Goal: Task Accomplishment & Management: Use online tool/utility

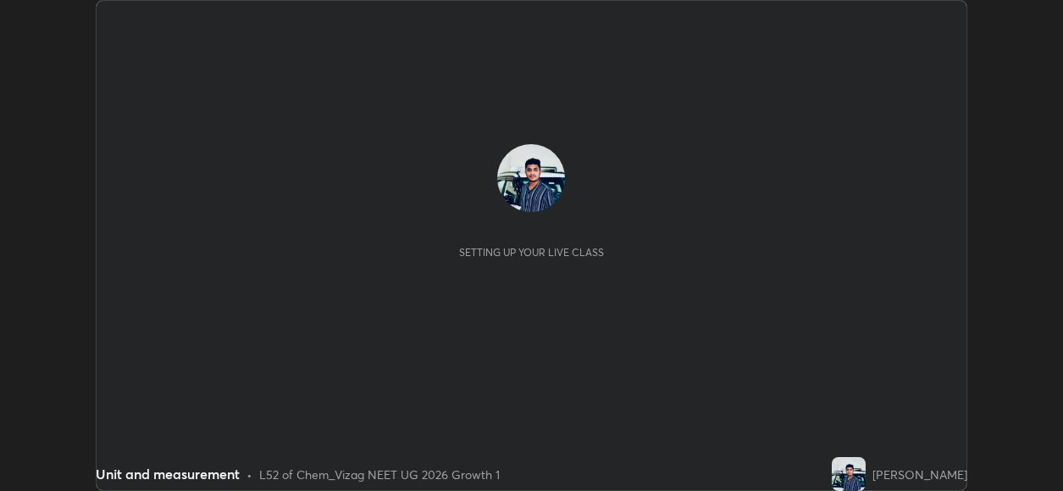
scroll to position [491, 1063]
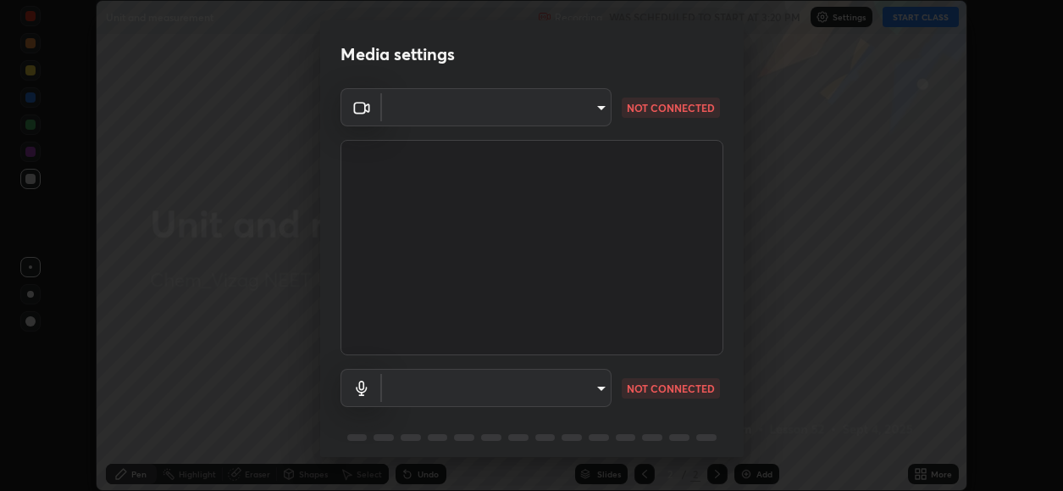
type input "d4617a7d2f559bd3252380f05f3b8909cd8fc89c71cae93ea608fdac764d706e"
type input "default"
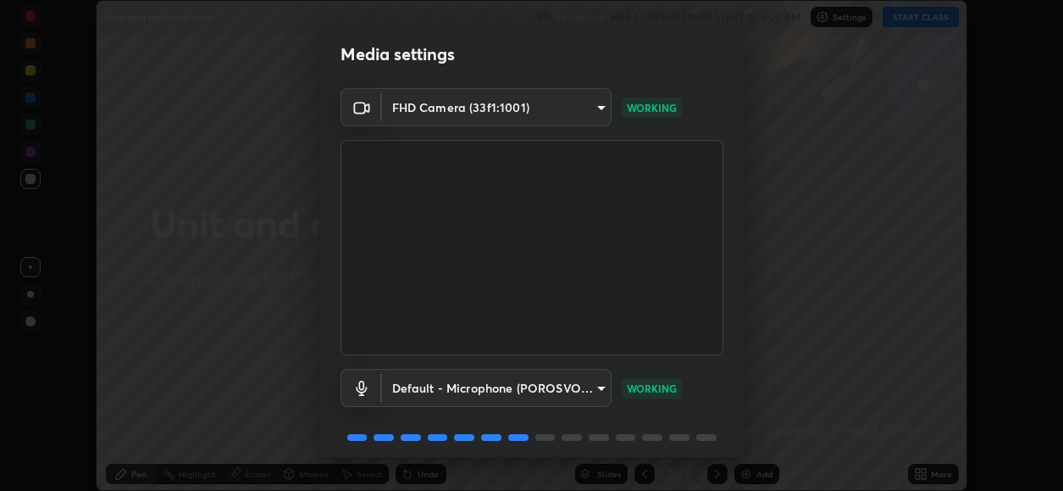
scroll to position [65, 0]
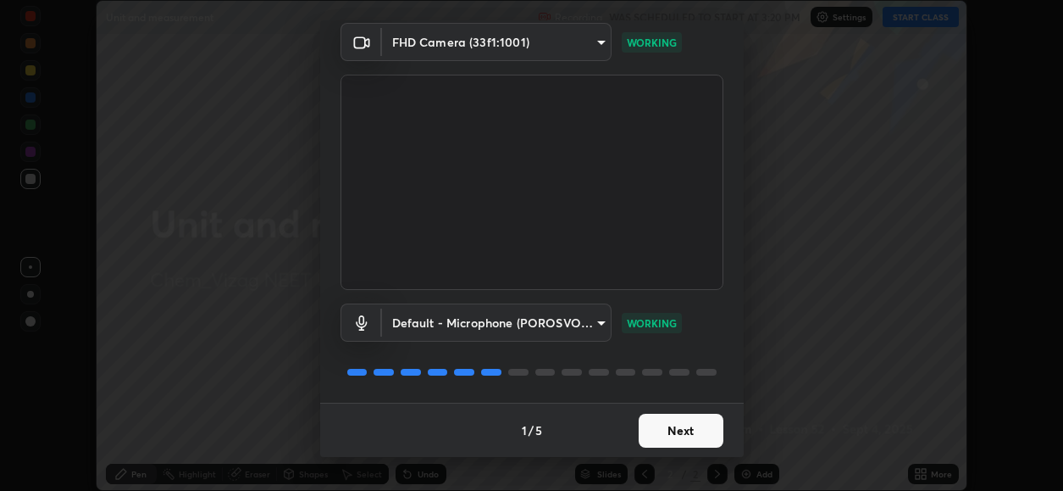
click at [691, 424] on button "Next" at bounding box center [681, 430] width 85 height 34
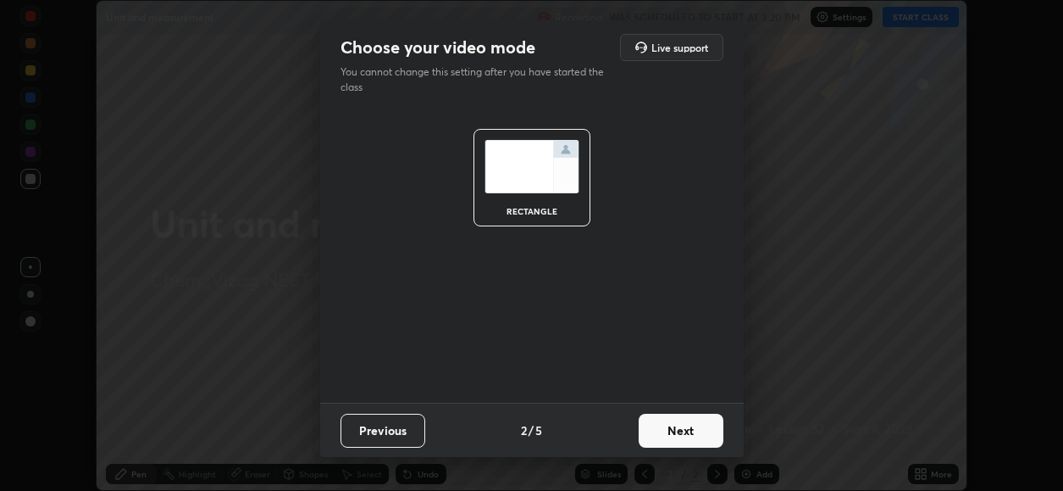
scroll to position [0, 0]
click at [684, 417] on button "Next" at bounding box center [681, 430] width 85 height 34
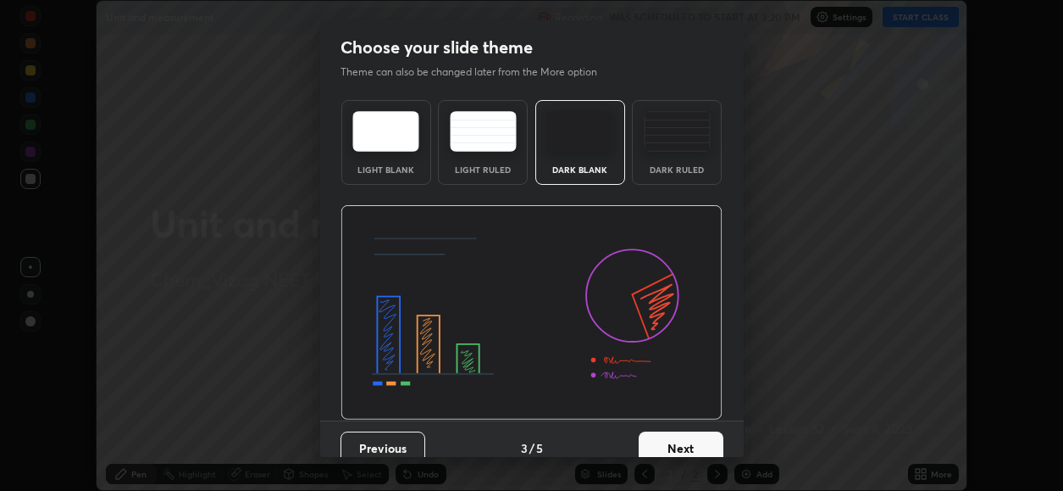
click at [691, 441] on button "Next" at bounding box center [681, 448] width 85 height 34
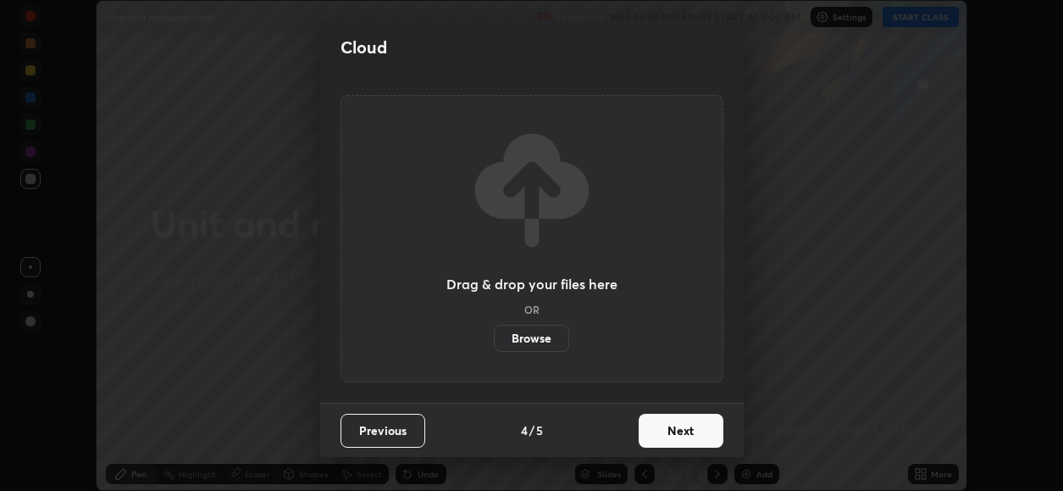
click at [692, 431] on button "Next" at bounding box center [681, 430] width 85 height 34
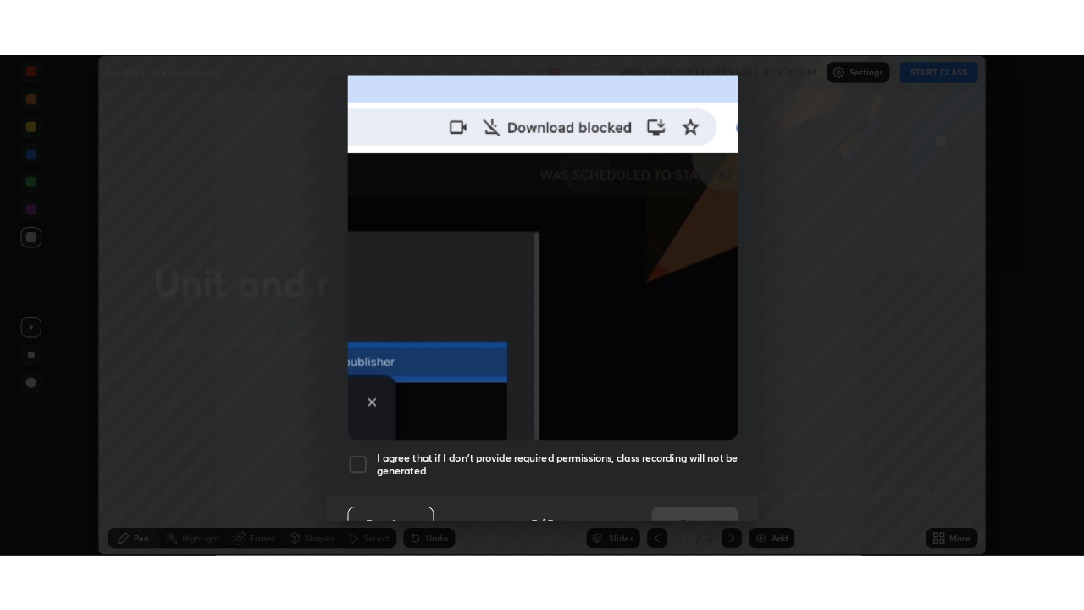
scroll to position [411, 0]
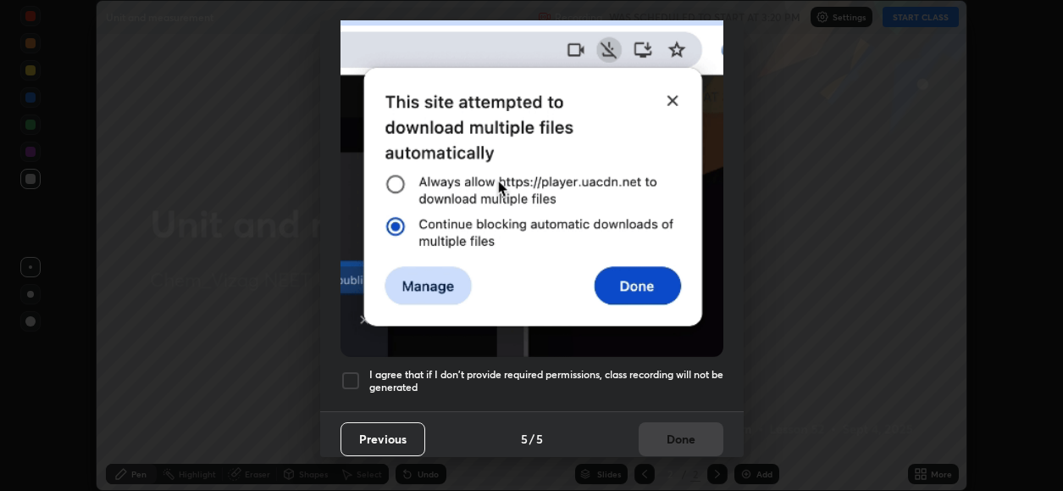
click at [365, 370] on div "I agree that if I don't provide required permissions, class recording will not …" at bounding box center [532, 380] width 383 height 20
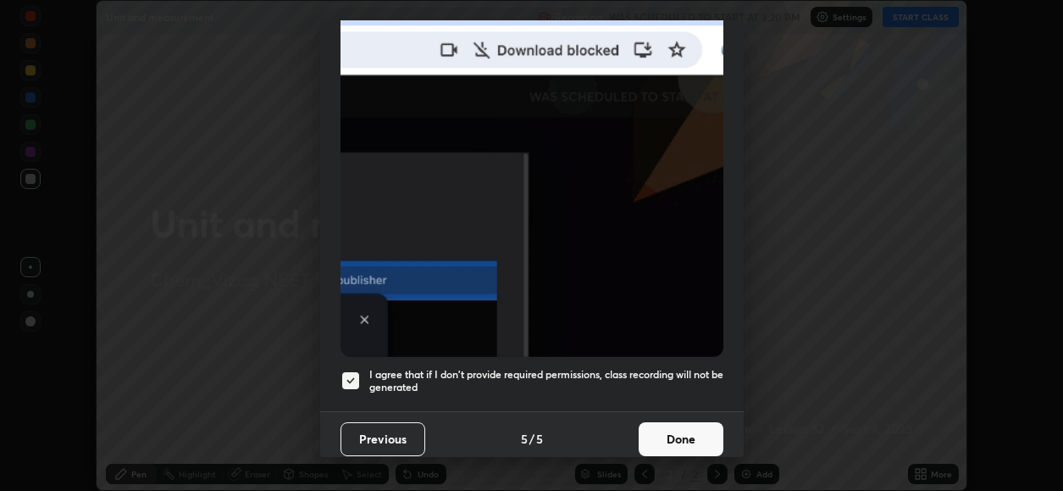
click at [685, 430] on button "Done" at bounding box center [681, 439] width 85 height 34
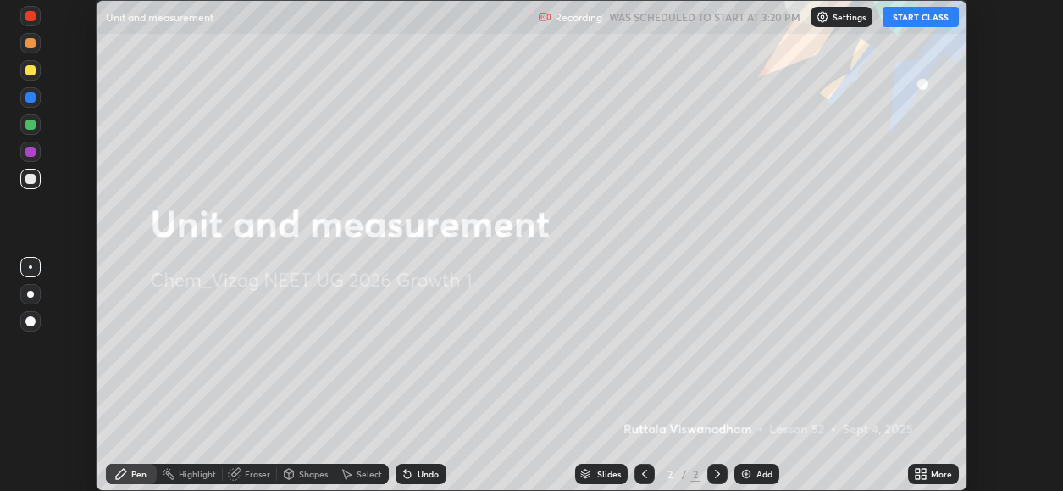
click at [933, 25] on button "START CLASS" at bounding box center [921, 17] width 76 height 20
click at [925, 470] on icon at bounding box center [924, 470] width 4 height 4
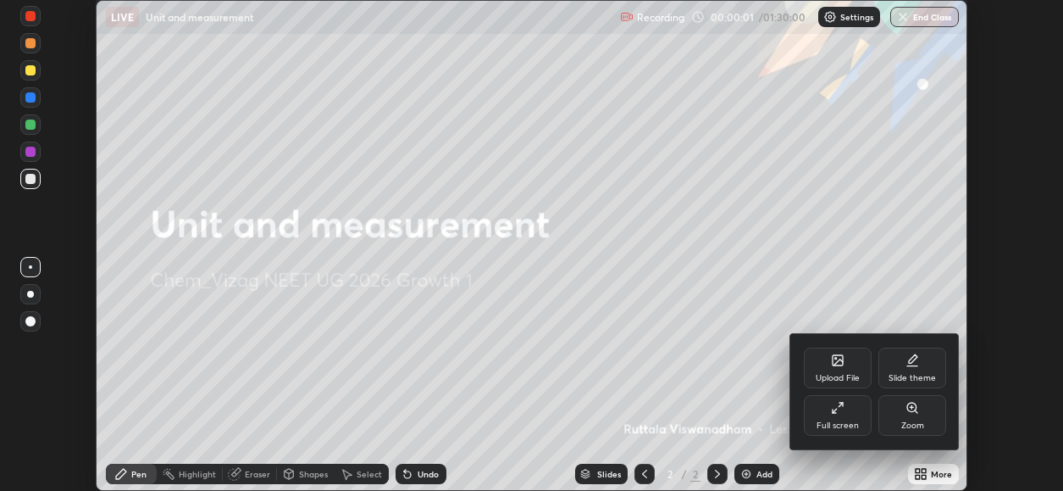
click at [853, 413] on div "Full screen" at bounding box center [838, 415] width 68 height 41
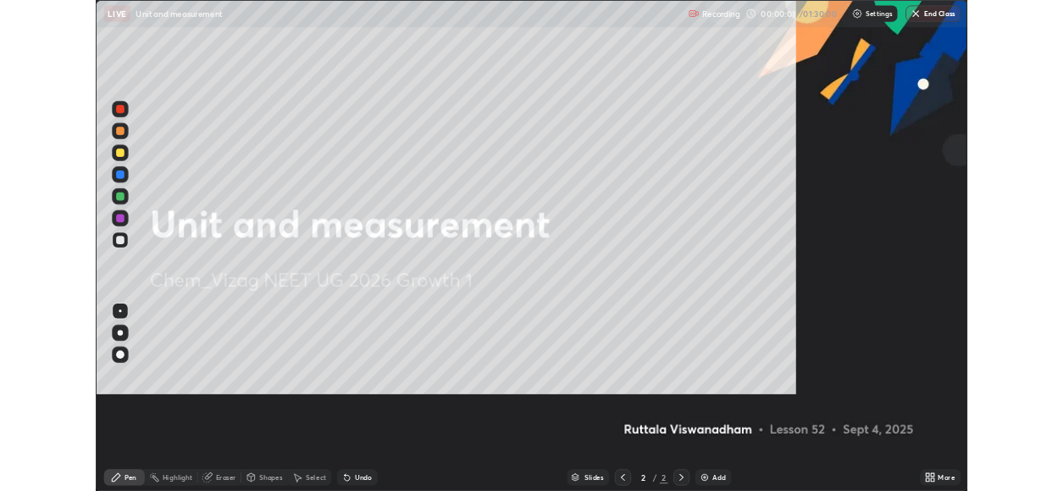
scroll to position [610, 1084]
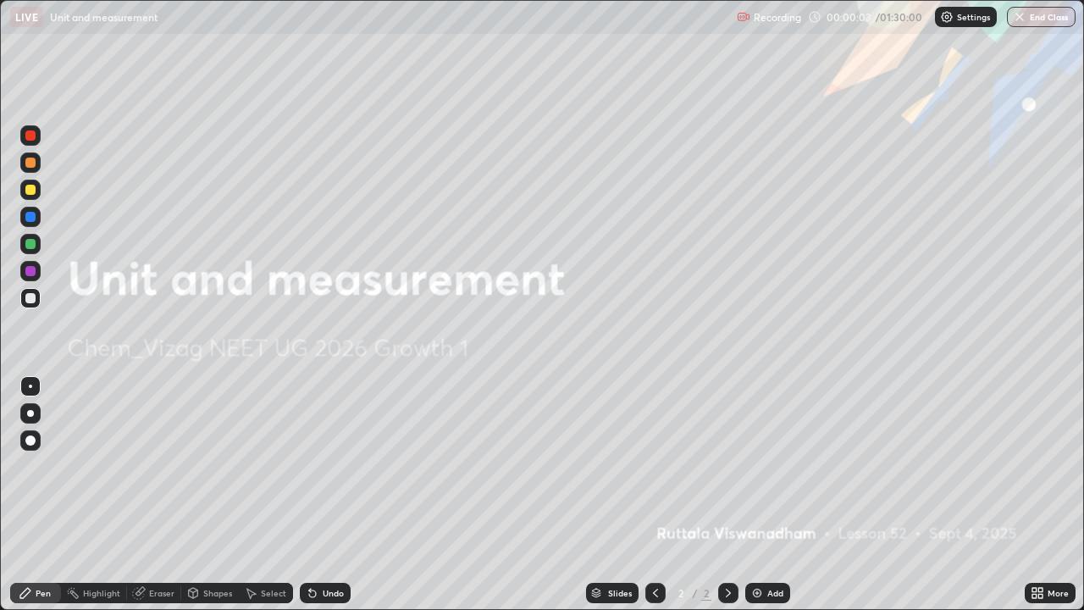
click at [765, 490] on div "Add" at bounding box center [767, 593] width 45 height 20
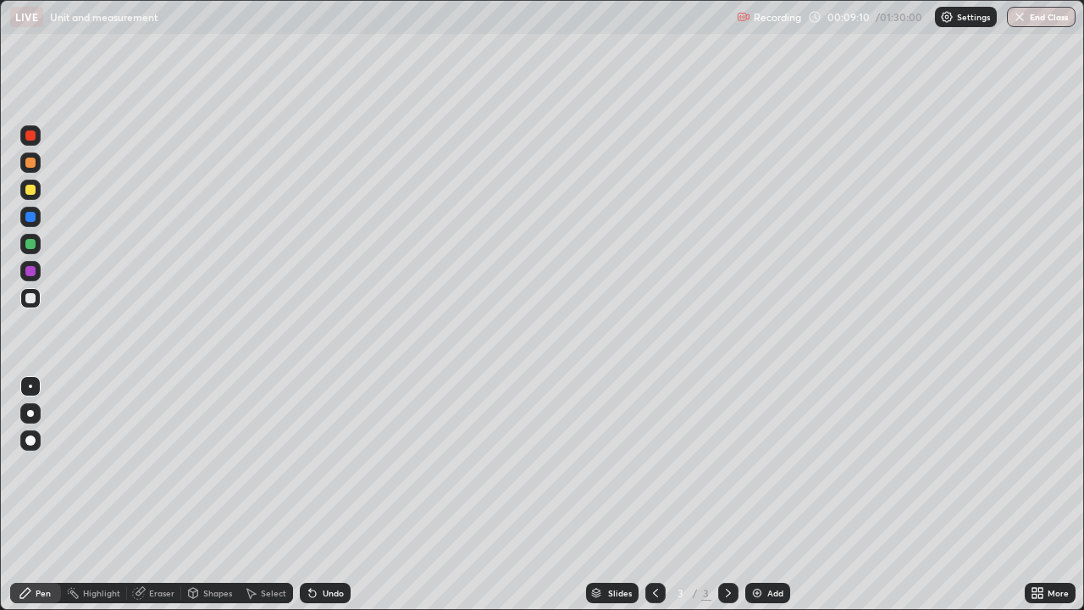
click at [335, 490] on div "Undo" at bounding box center [325, 593] width 51 height 20
click at [776, 490] on div "Add" at bounding box center [776, 593] width 16 height 8
click at [30, 188] on div at bounding box center [30, 190] width 10 height 10
click at [31, 298] on div at bounding box center [30, 298] width 10 height 10
click at [255, 490] on icon at bounding box center [251, 593] width 14 height 14
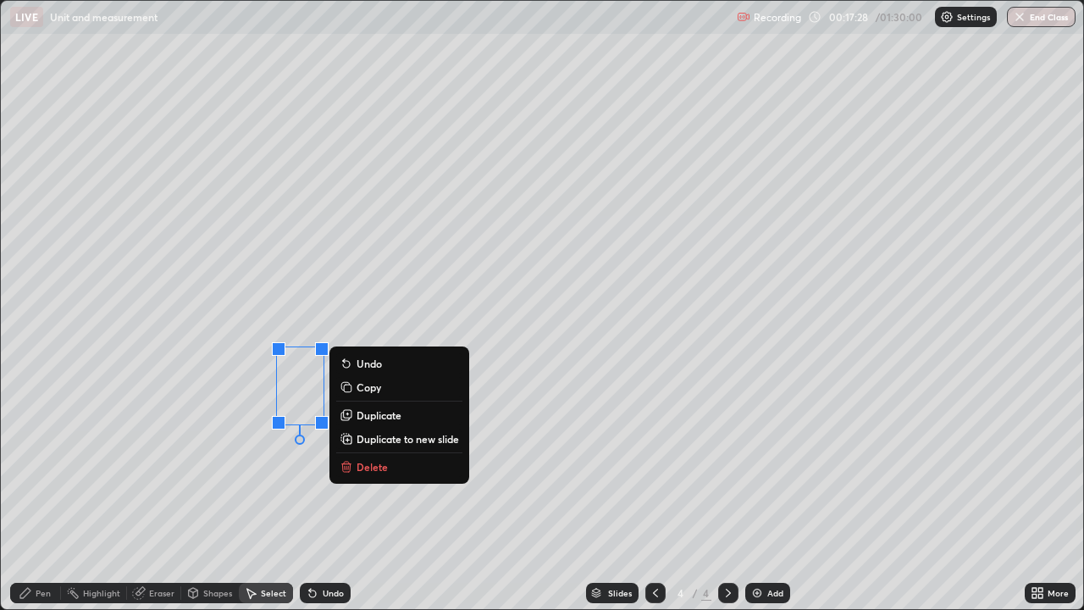
click at [278, 471] on div "0 ° Undo Copy Duplicate Duplicate to new slide Delete" at bounding box center [542, 305] width 1083 height 608
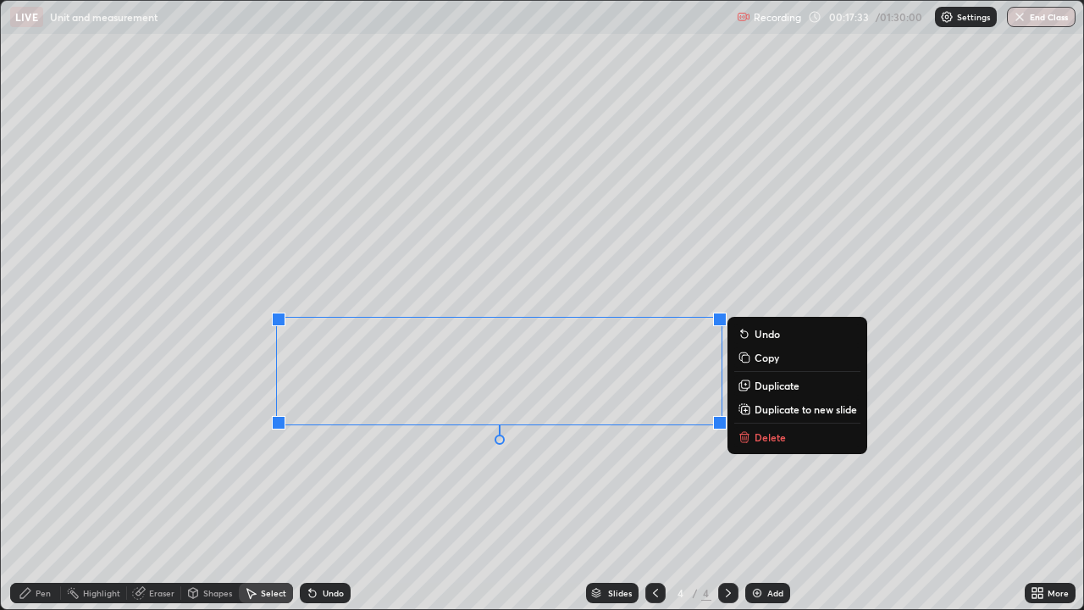
click at [769, 407] on p "Duplicate to new slide" at bounding box center [806, 409] width 103 height 14
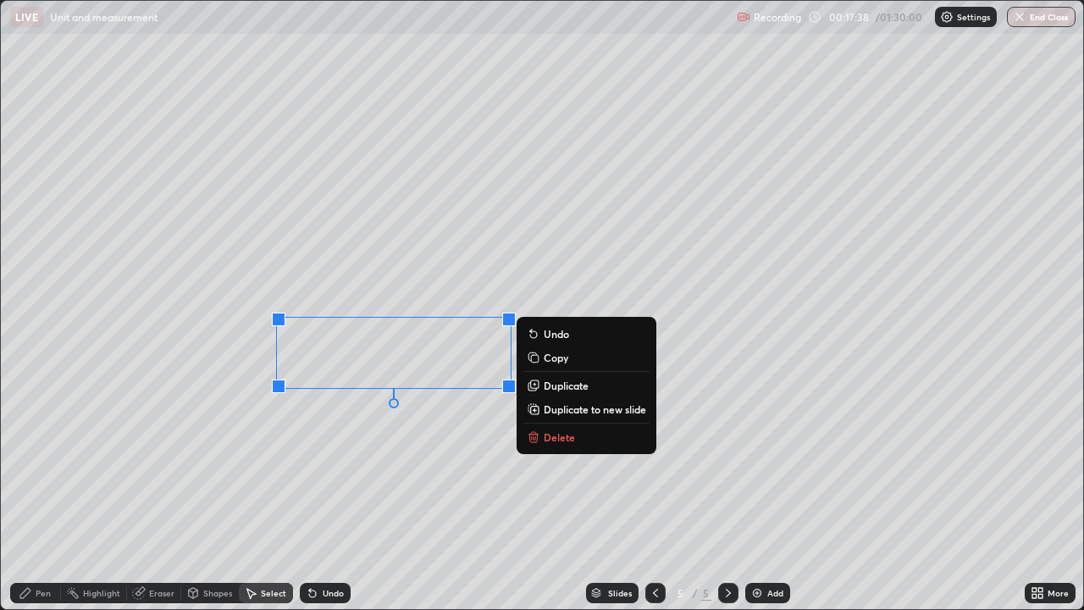
click at [450, 438] on div "0 ° Undo Copy Duplicate Duplicate to new slide Delete" at bounding box center [542, 305] width 1083 height 608
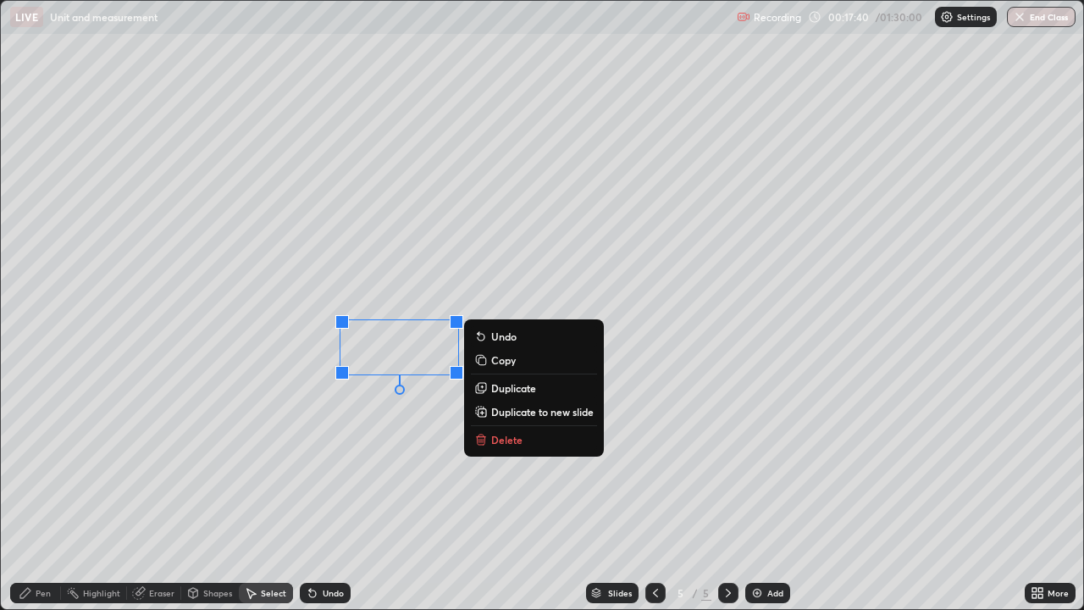
click at [368, 482] on div "0 ° Undo Copy Duplicate Duplicate to new slide Delete" at bounding box center [542, 305] width 1083 height 608
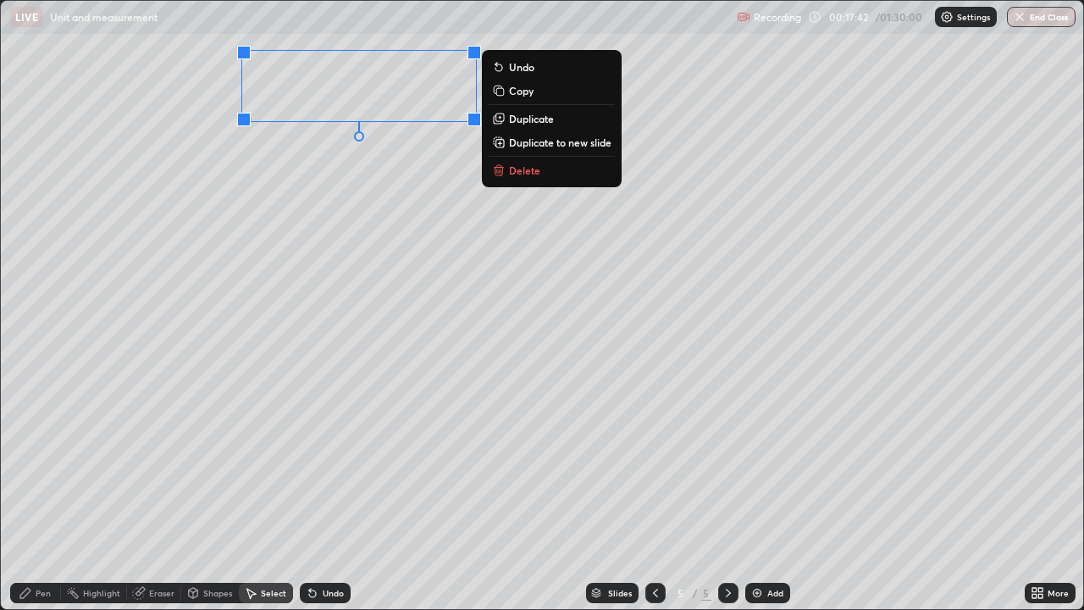
click at [325, 214] on div "0 ° Undo Copy Duplicate Duplicate to new slide Delete" at bounding box center [542, 305] width 1083 height 608
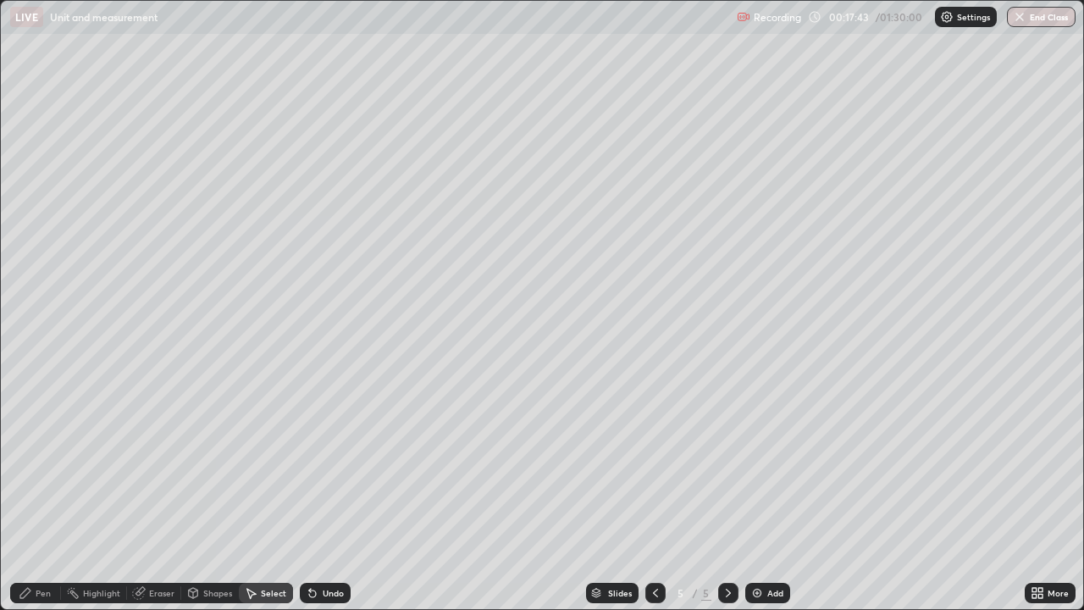
click at [43, 490] on div "Pen" at bounding box center [43, 593] width 15 height 8
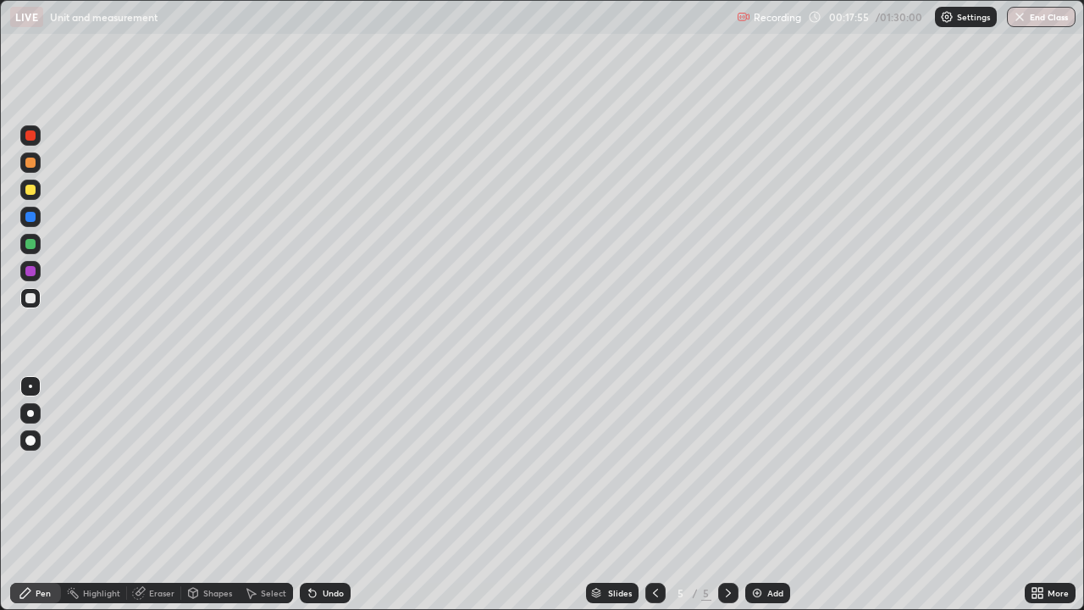
click at [33, 300] on div at bounding box center [30, 298] width 10 height 10
click at [31, 191] on div at bounding box center [30, 190] width 10 height 10
click at [30, 297] on div at bounding box center [30, 298] width 10 height 10
click at [323, 490] on div "Undo" at bounding box center [333, 593] width 21 height 8
click at [321, 490] on div "Undo" at bounding box center [325, 593] width 51 height 20
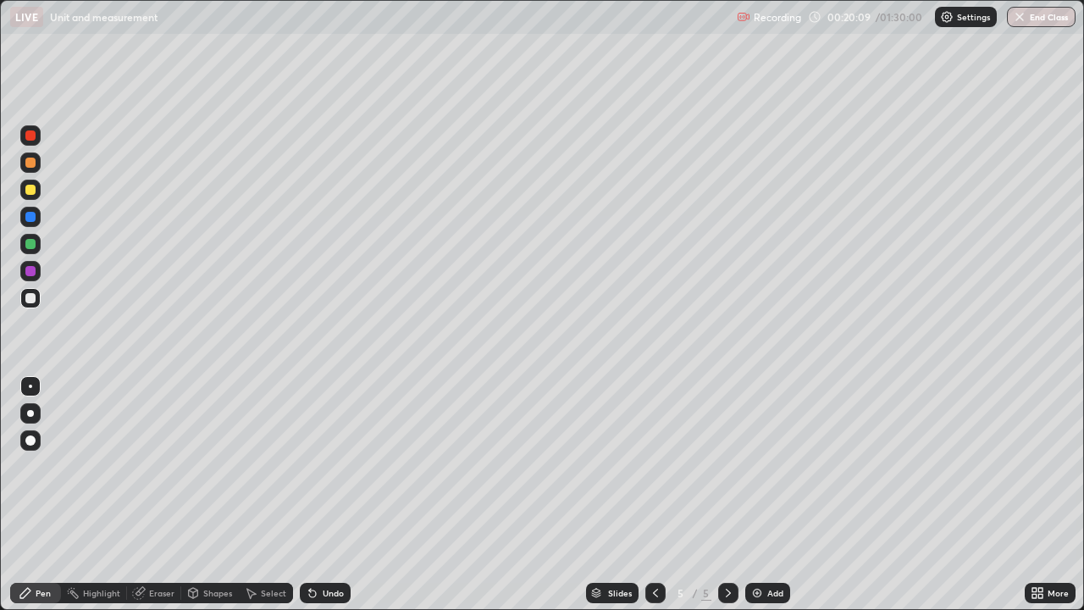
click at [317, 490] on div "Undo" at bounding box center [325, 593] width 51 height 20
click at [774, 490] on div "Add" at bounding box center [776, 593] width 16 height 8
click at [38, 192] on div at bounding box center [30, 190] width 20 height 20
click at [30, 302] on div at bounding box center [30, 298] width 10 height 10
click at [318, 490] on div "Undo" at bounding box center [325, 593] width 51 height 20
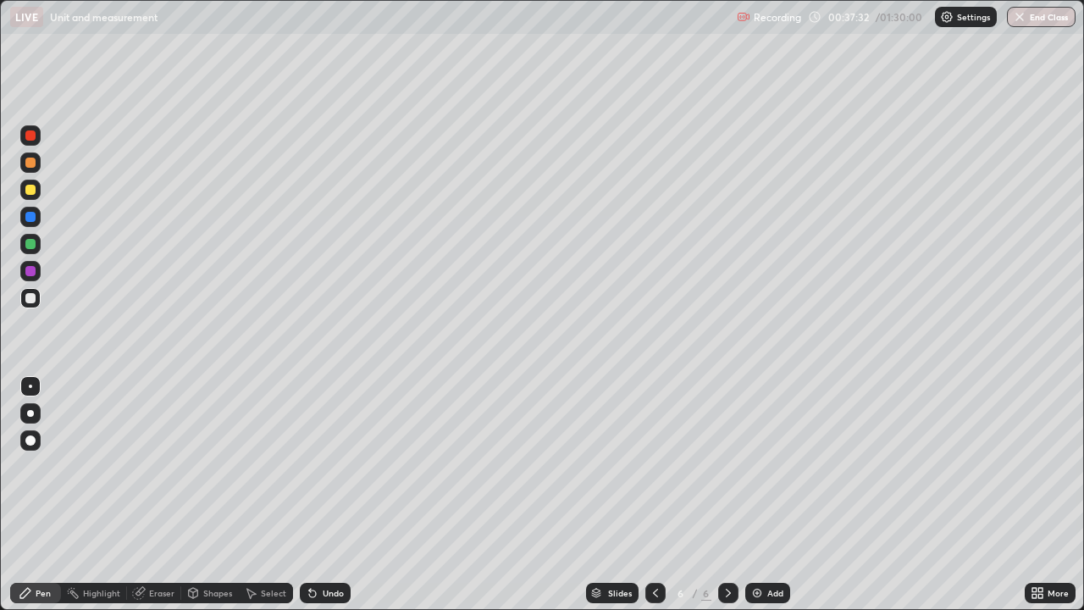
click at [778, 490] on div "Add" at bounding box center [776, 593] width 16 height 8
click at [322, 490] on div "Undo" at bounding box center [325, 593] width 51 height 20
click at [324, 490] on div "Undo" at bounding box center [325, 593] width 51 height 20
click at [319, 490] on div "Undo" at bounding box center [325, 593] width 51 height 20
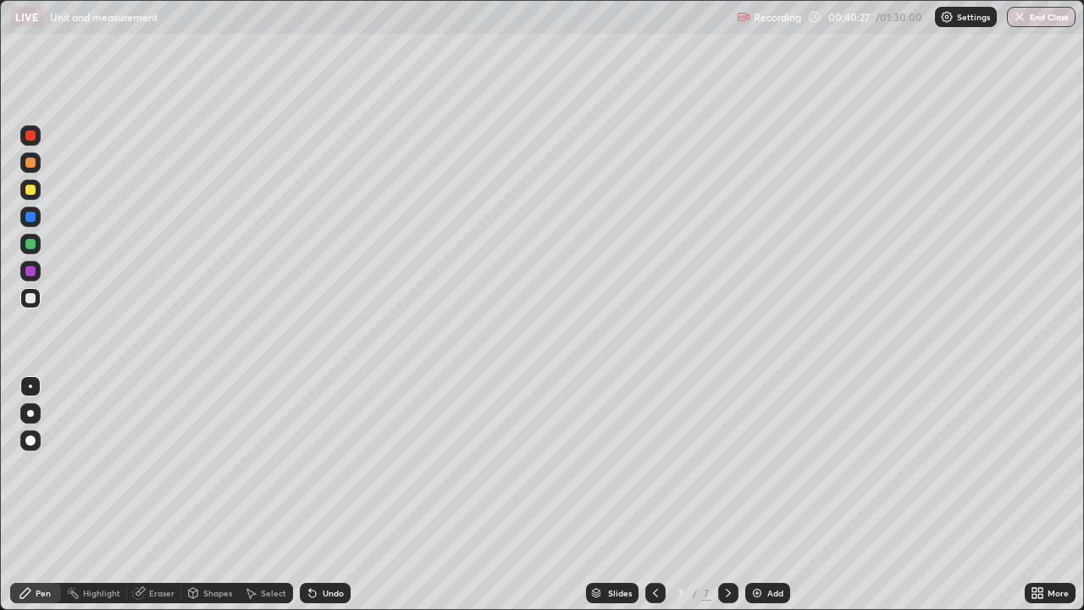
click at [151, 490] on div "Eraser" at bounding box center [161, 593] width 25 height 8
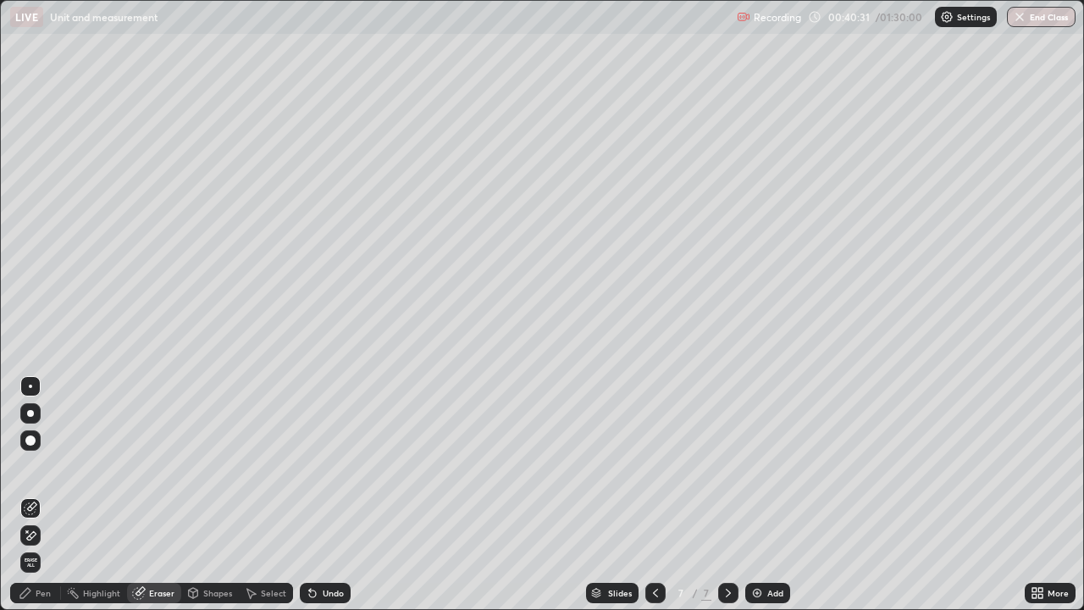
click at [47, 490] on div "Pen" at bounding box center [43, 593] width 15 height 8
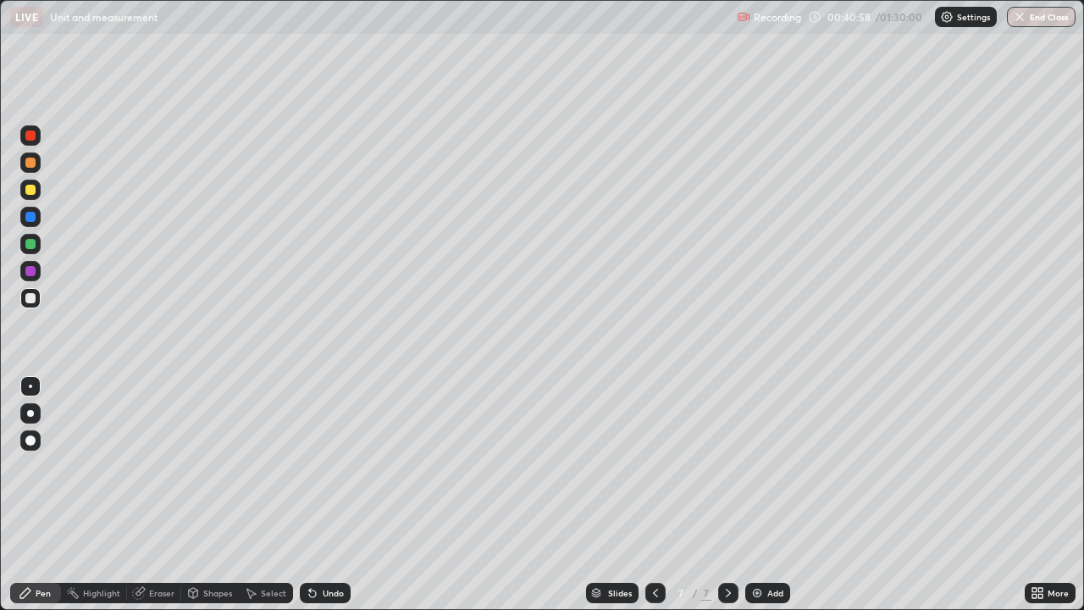
click at [100, 490] on div "Highlight" at bounding box center [101, 593] width 37 height 8
click at [147, 490] on div "Eraser" at bounding box center [154, 593] width 54 height 20
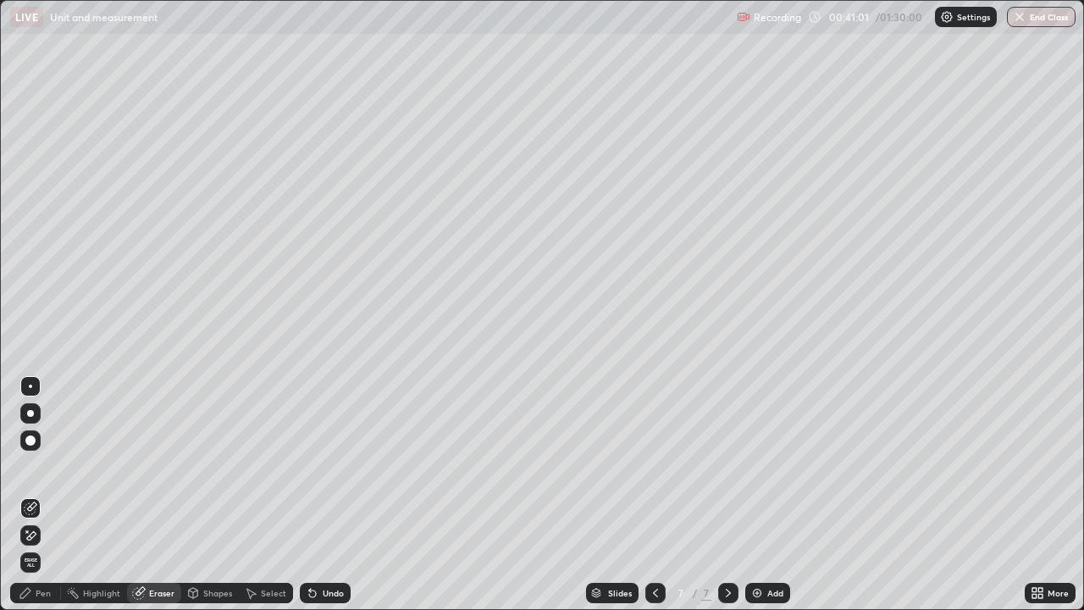
click at [29, 490] on icon at bounding box center [26, 593] width 14 height 14
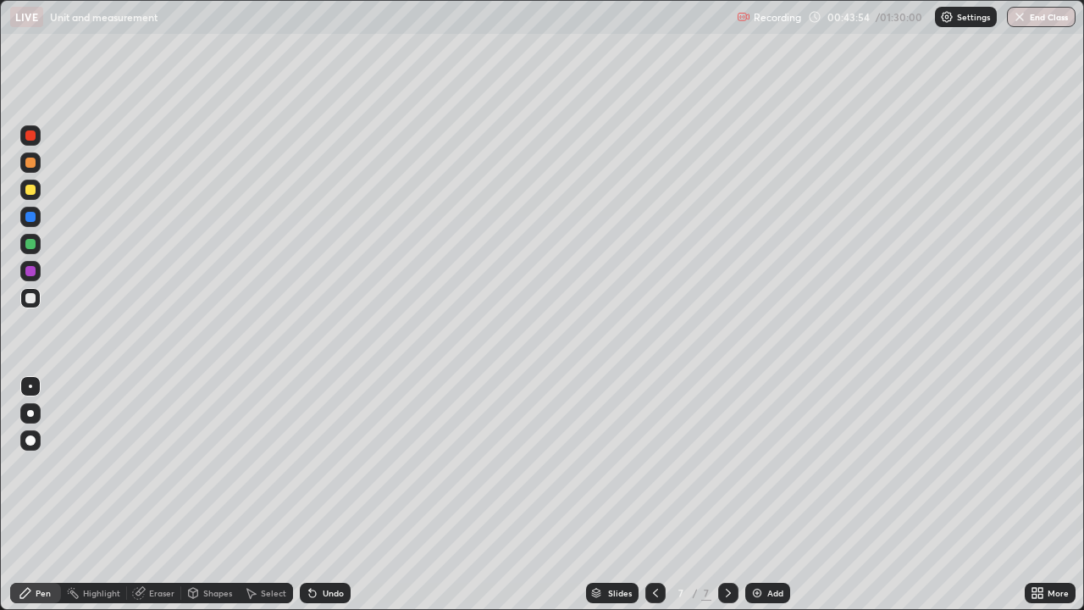
click at [729, 490] on icon at bounding box center [729, 593] width 14 height 14
click at [727, 490] on icon at bounding box center [729, 593] width 14 height 14
click at [762, 490] on div "Add" at bounding box center [767, 593] width 45 height 20
click at [266, 490] on div "Select" at bounding box center [273, 593] width 25 height 8
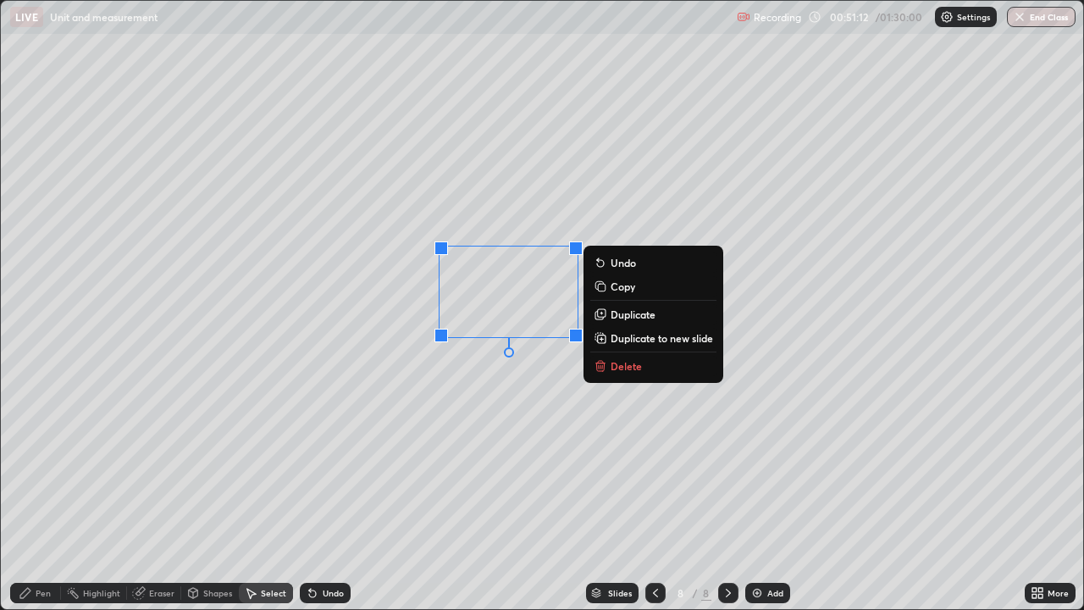
click at [662, 452] on div "0 ° Undo Copy Duplicate Duplicate to new slide Delete" at bounding box center [542, 305] width 1083 height 608
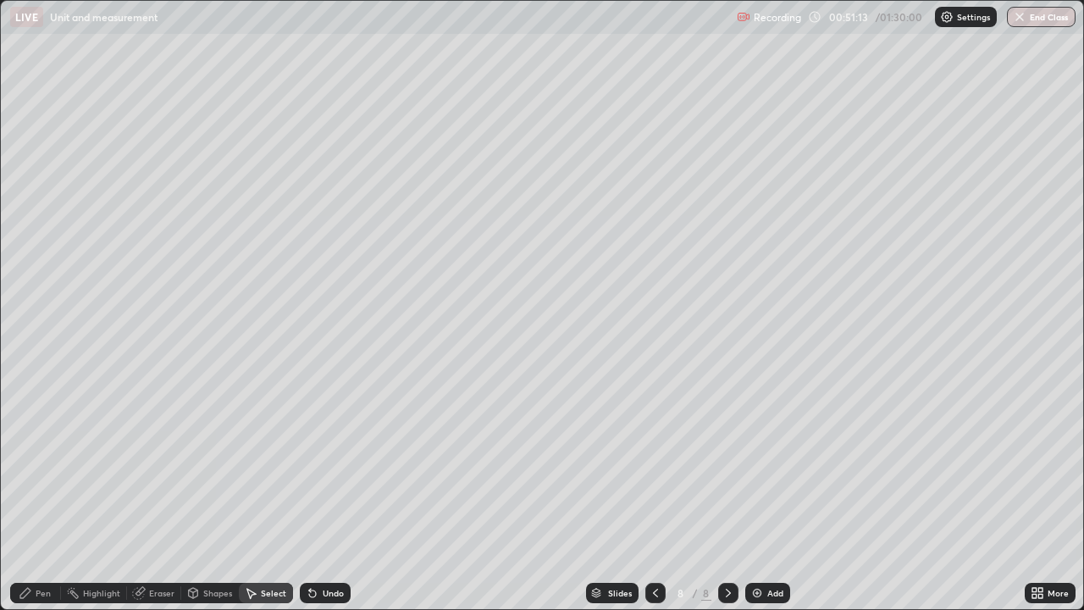
click at [35, 490] on div "Pen" at bounding box center [35, 593] width 51 height 20
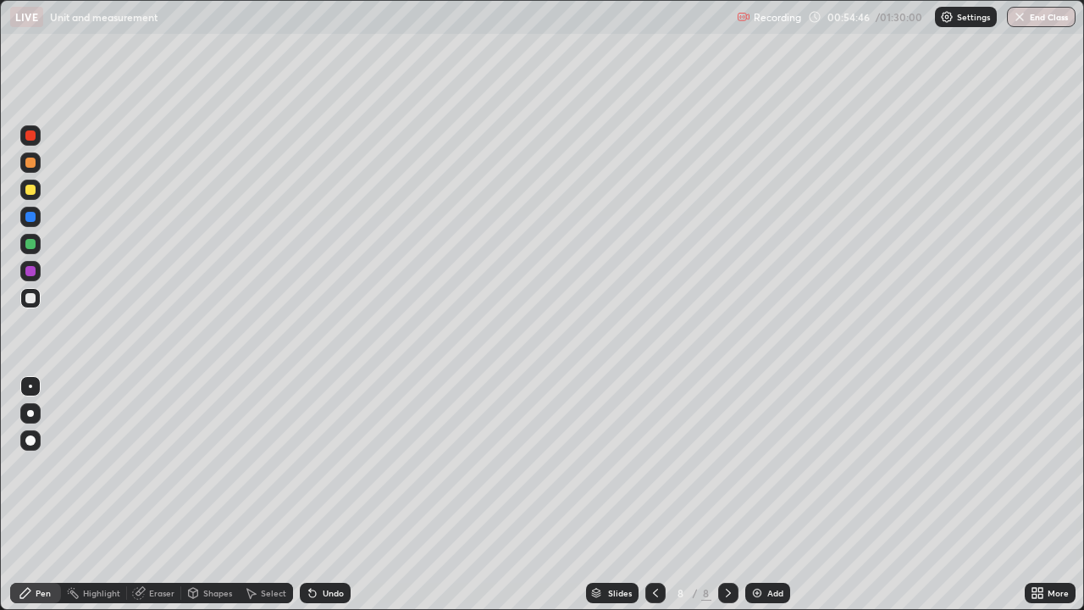
click at [773, 490] on div "Add" at bounding box center [767, 593] width 45 height 20
click at [1045, 490] on div "More" at bounding box center [1050, 593] width 51 height 20
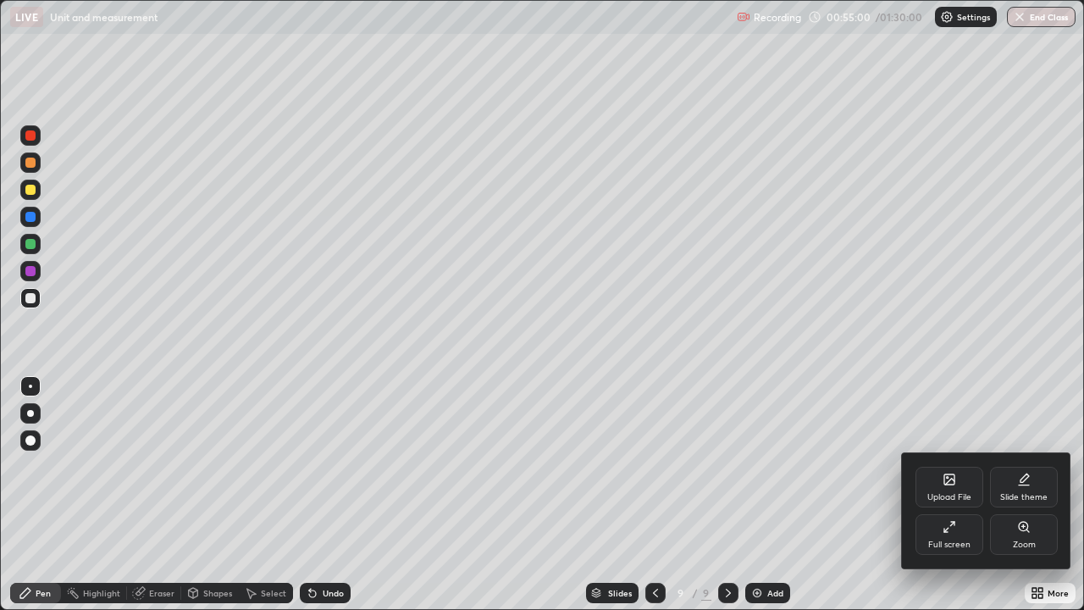
click at [942, 490] on div "Full screen" at bounding box center [950, 534] width 68 height 41
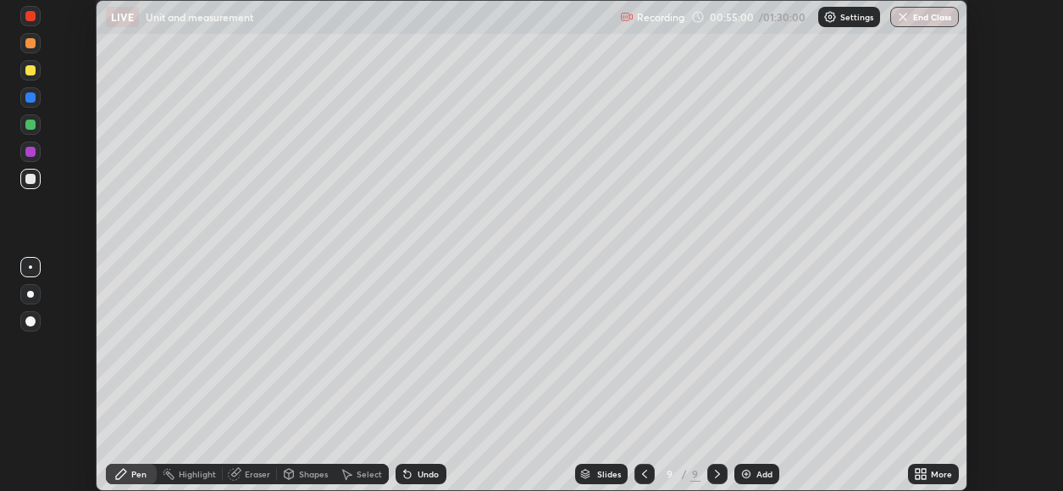
scroll to position [84225, 83653]
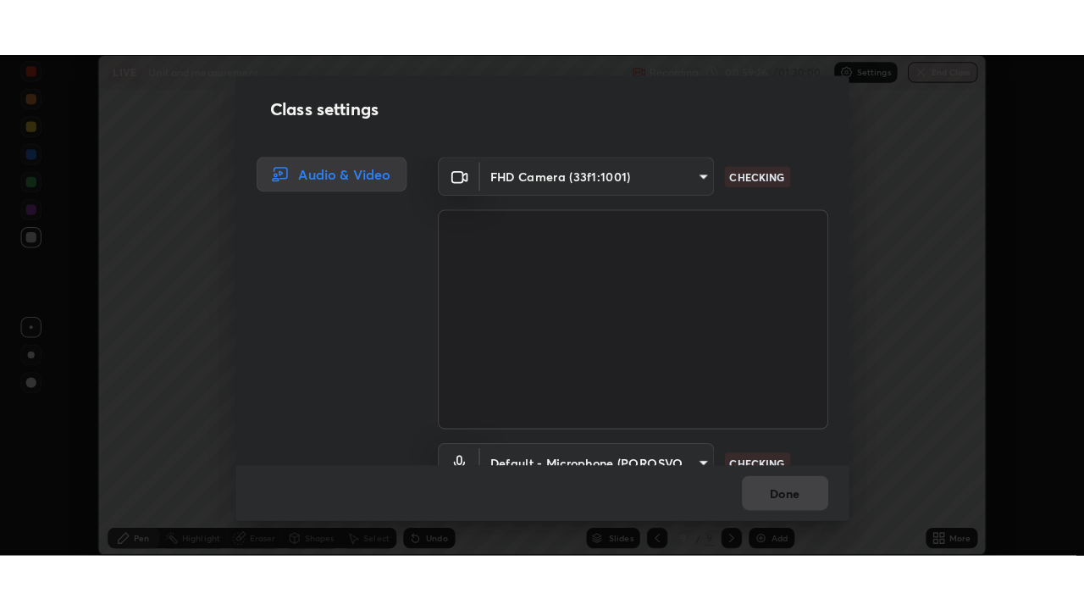
scroll to position [82, 0]
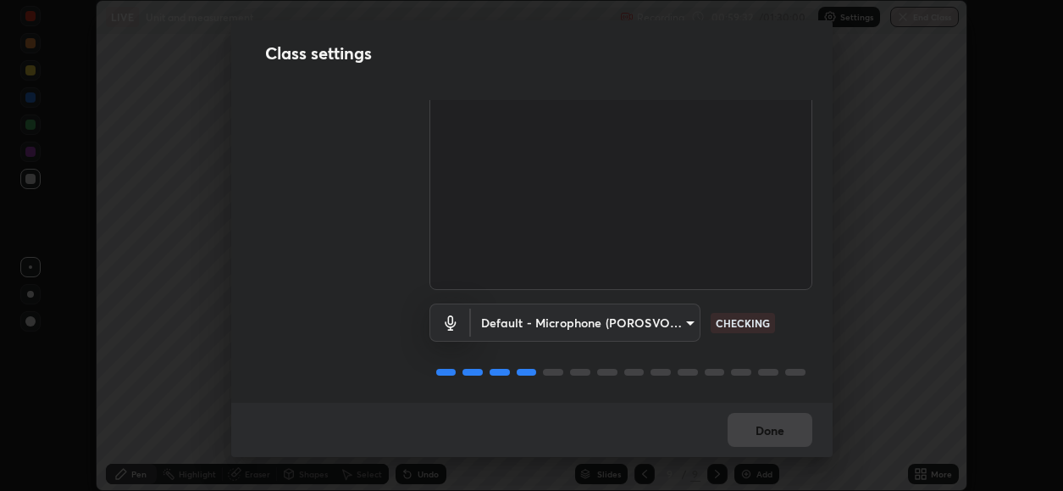
click at [781, 430] on button "Done" at bounding box center [770, 430] width 85 height 34
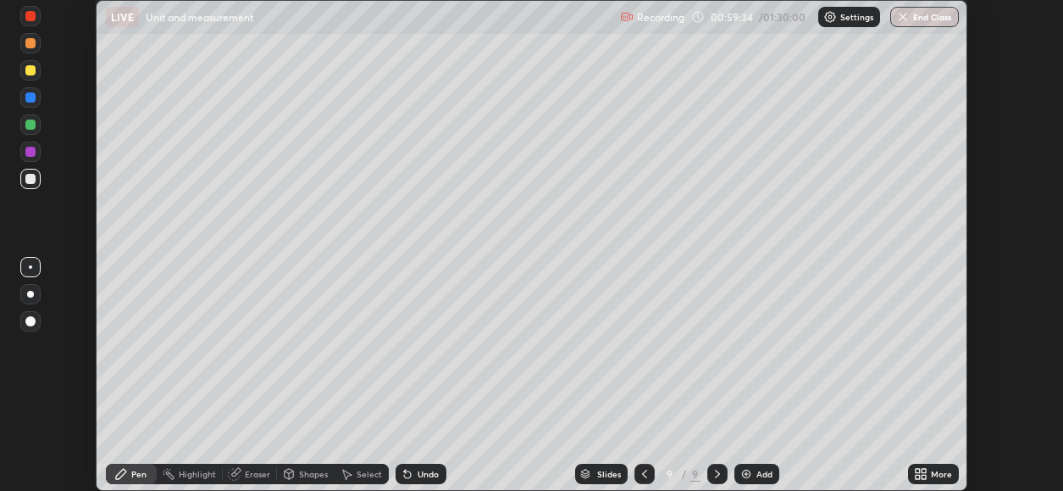
click at [934, 467] on div "More" at bounding box center [933, 473] width 51 height 20
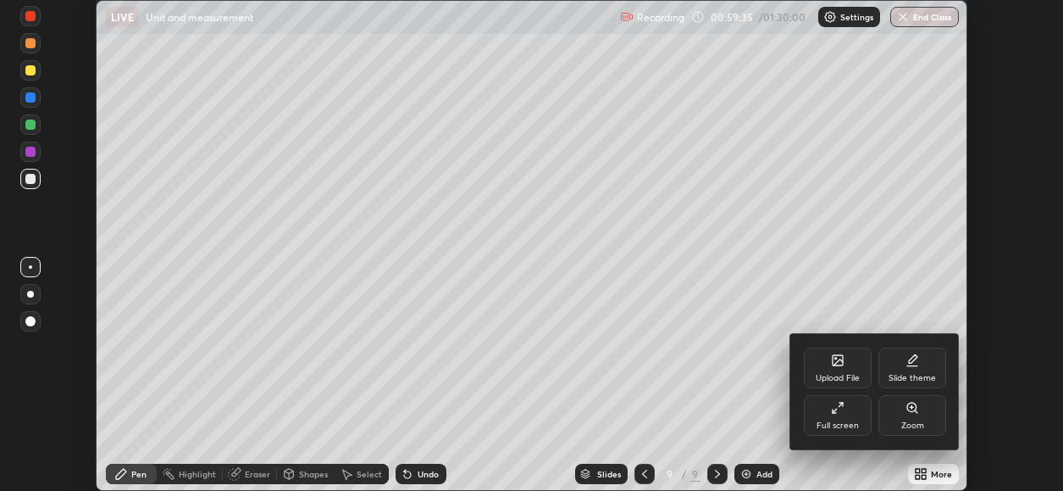
click at [853, 408] on div "Full screen" at bounding box center [838, 415] width 68 height 41
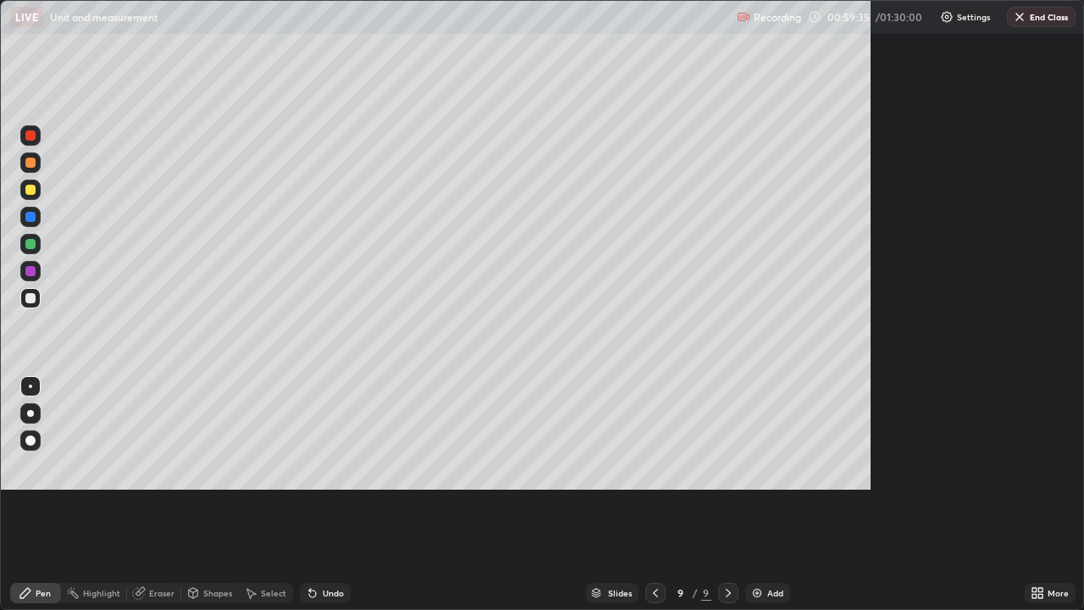
scroll to position [610, 1084]
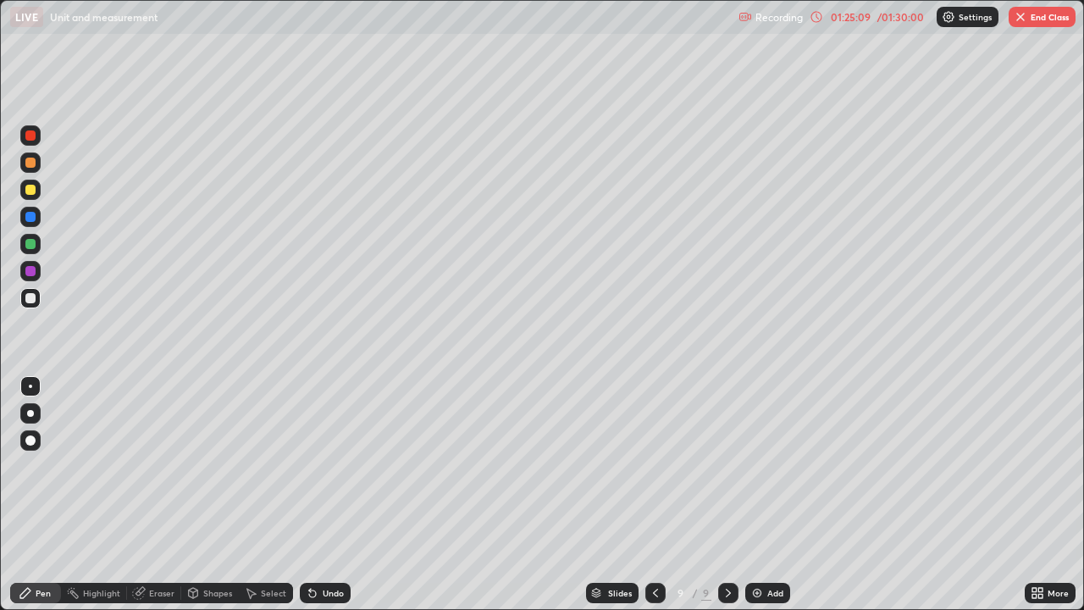
click at [1055, 22] on button "End Class" at bounding box center [1042, 17] width 67 height 20
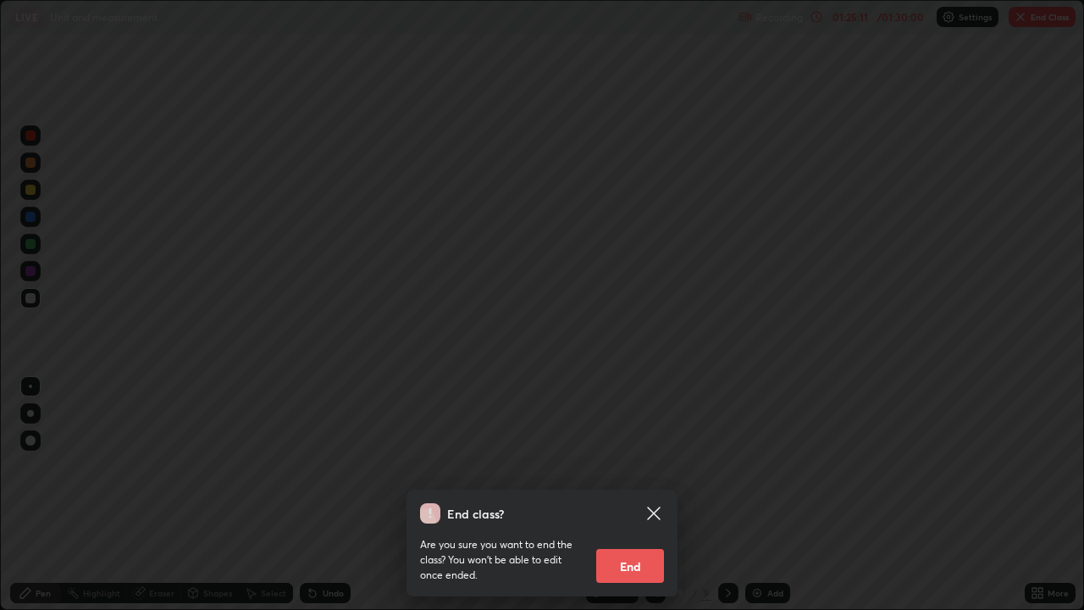
click at [644, 490] on button "End" at bounding box center [630, 566] width 68 height 34
